Goal: Task Accomplishment & Management: Use online tool/utility

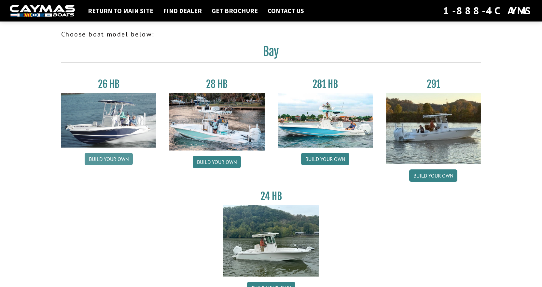
click at [113, 160] on link "Build your own" at bounding box center [109, 159] width 48 height 12
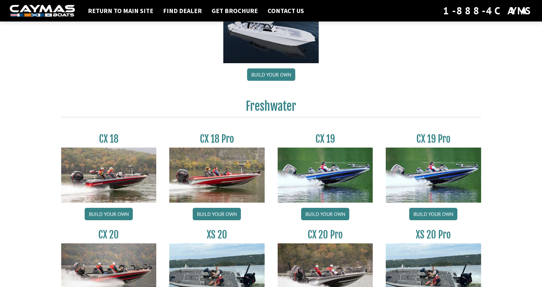
scroll to position [521, 0]
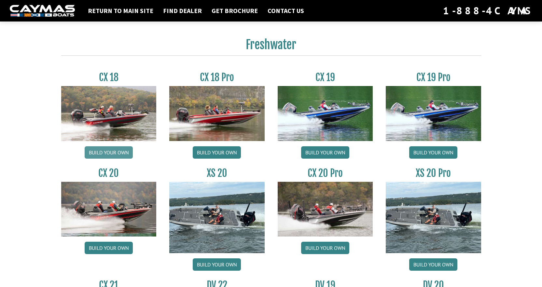
click at [121, 154] on link "Build your own" at bounding box center [109, 152] width 48 height 12
